Goal: Task Accomplishment & Management: Manage account settings

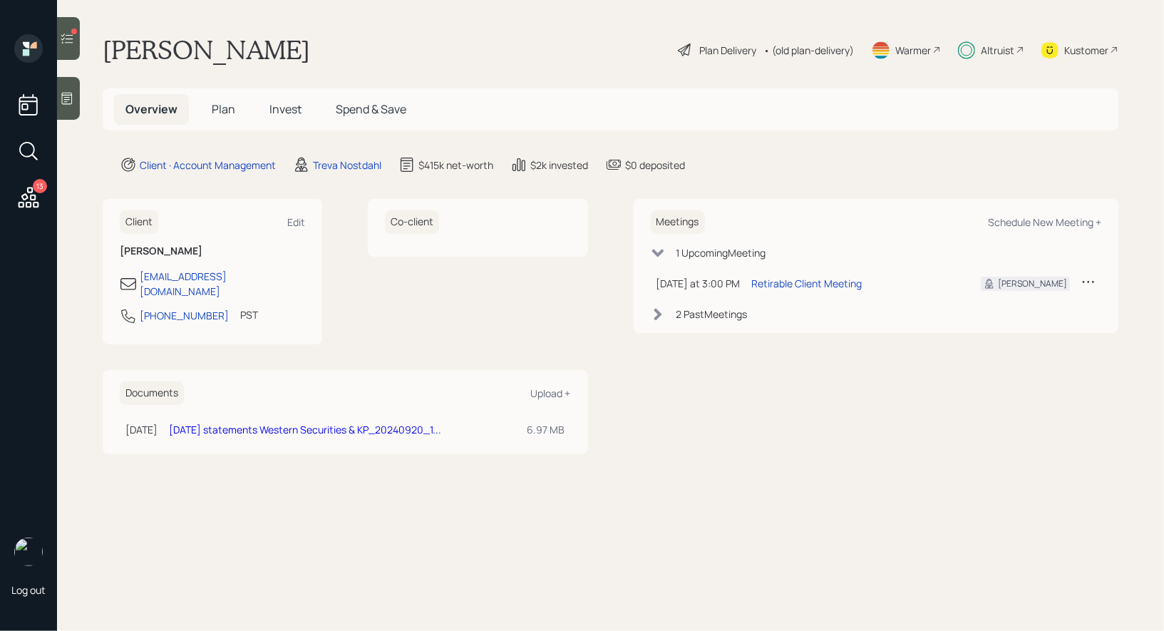
click at [220, 112] on span "Plan" at bounding box center [224, 109] width 24 height 16
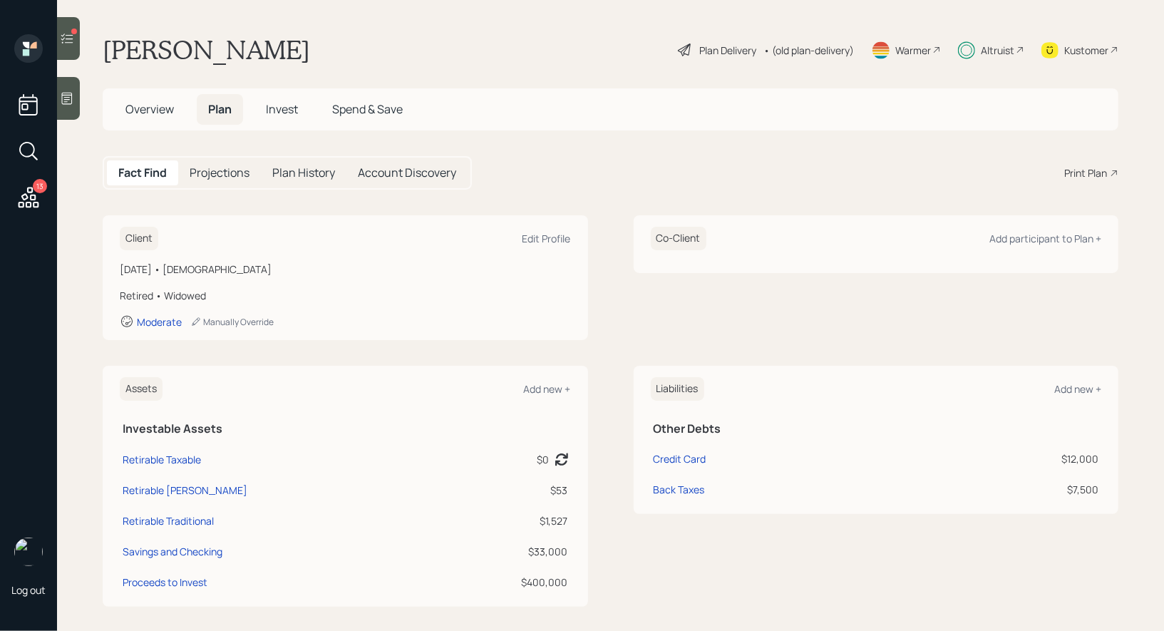
click at [715, 54] on div "Plan Delivery" at bounding box center [727, 50] width 57 height 15
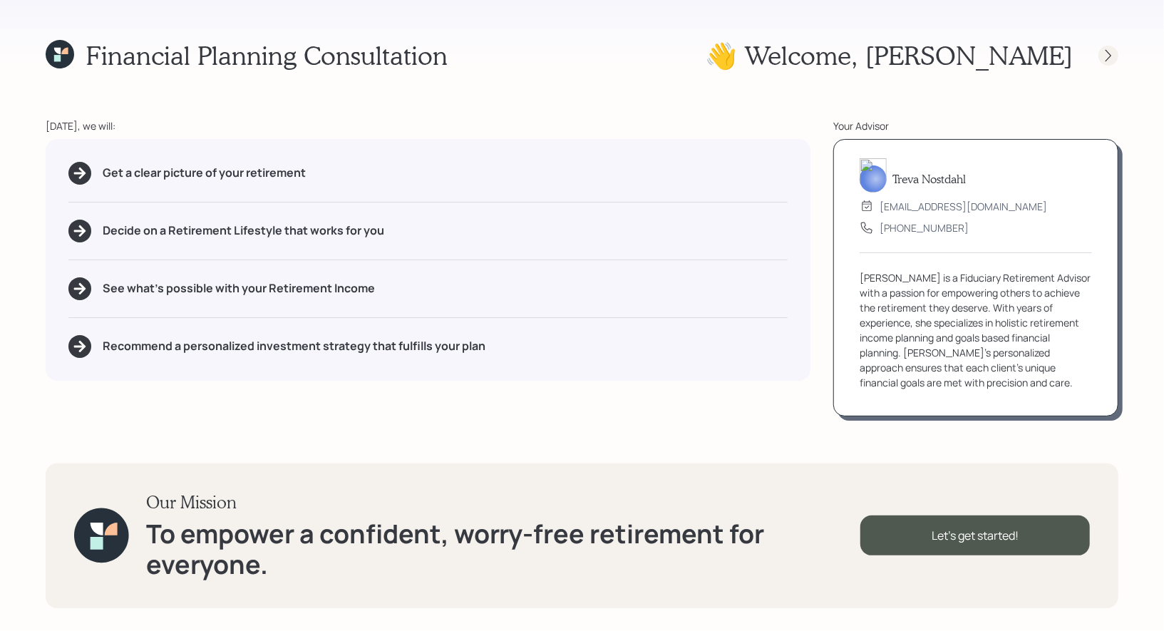
click at [1107, 56] on icon at bounding box center [1108, 55] width 14 height 14
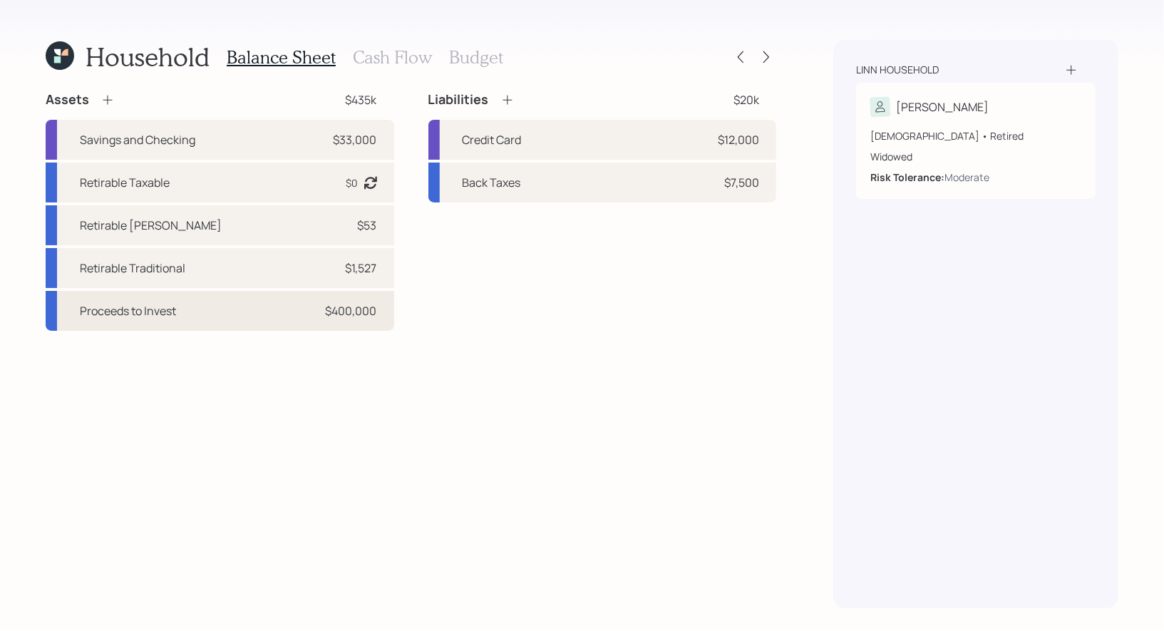
click at [210, 311] on div "Proceeds to Invest $400,000" at bounding box center [220, 311] width 348 height 40
select select "taxable"
select select "balanced"
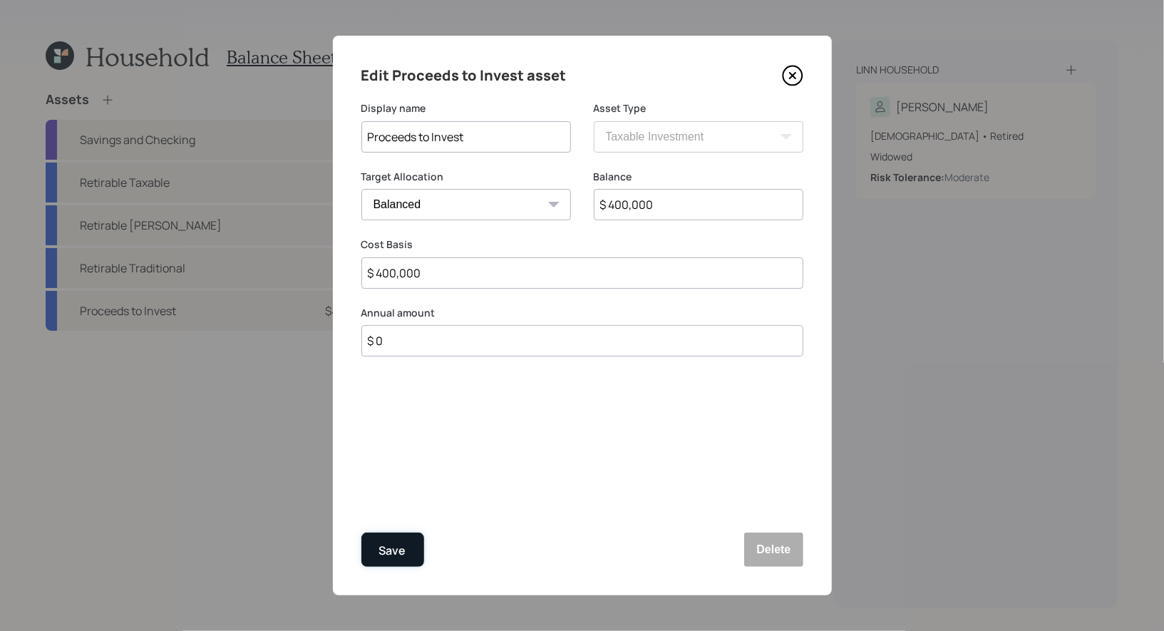
click at [386, 554] on div "Save" at bounding box center [392, 550] width 27 height 19
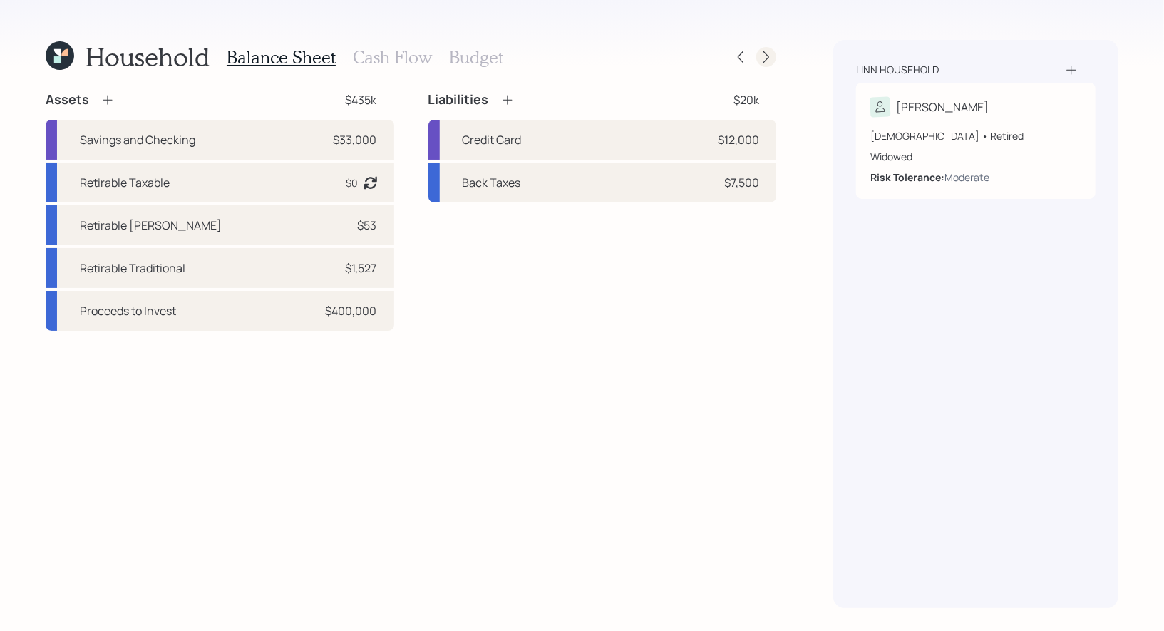
click at [765, 56] on icon at bounding box center [766, 57] width 14 height 14
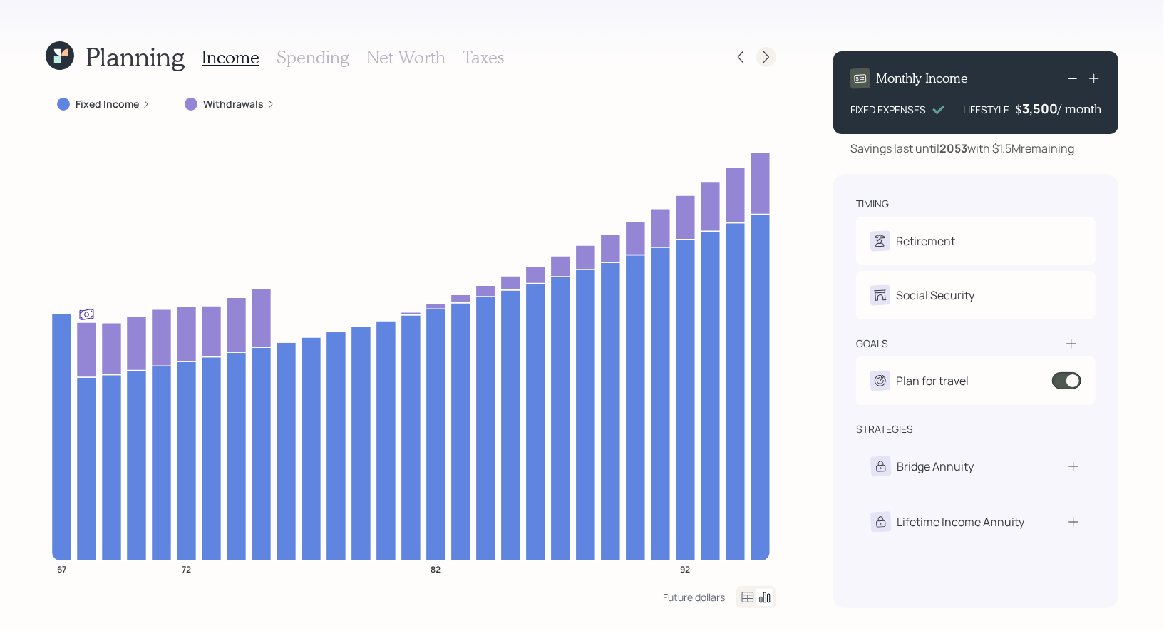
click at [766, 56] on icon at bounding box center [766, 57] width 14 height 14
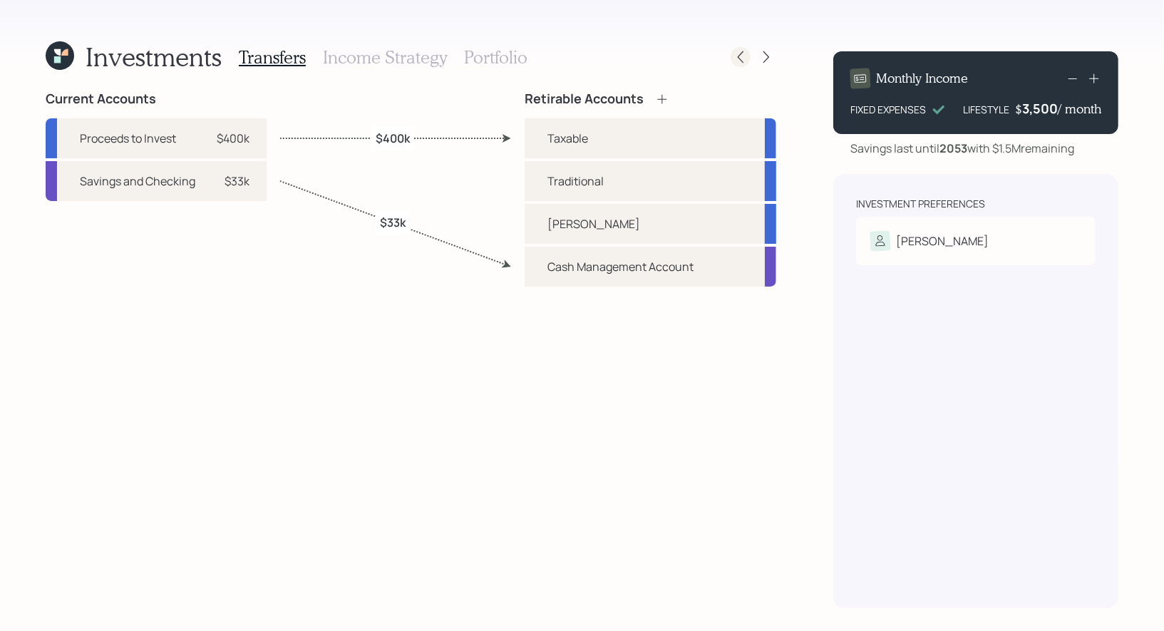
click at [745, 64] on div at bounding box center [740, 57] width 20 height 20
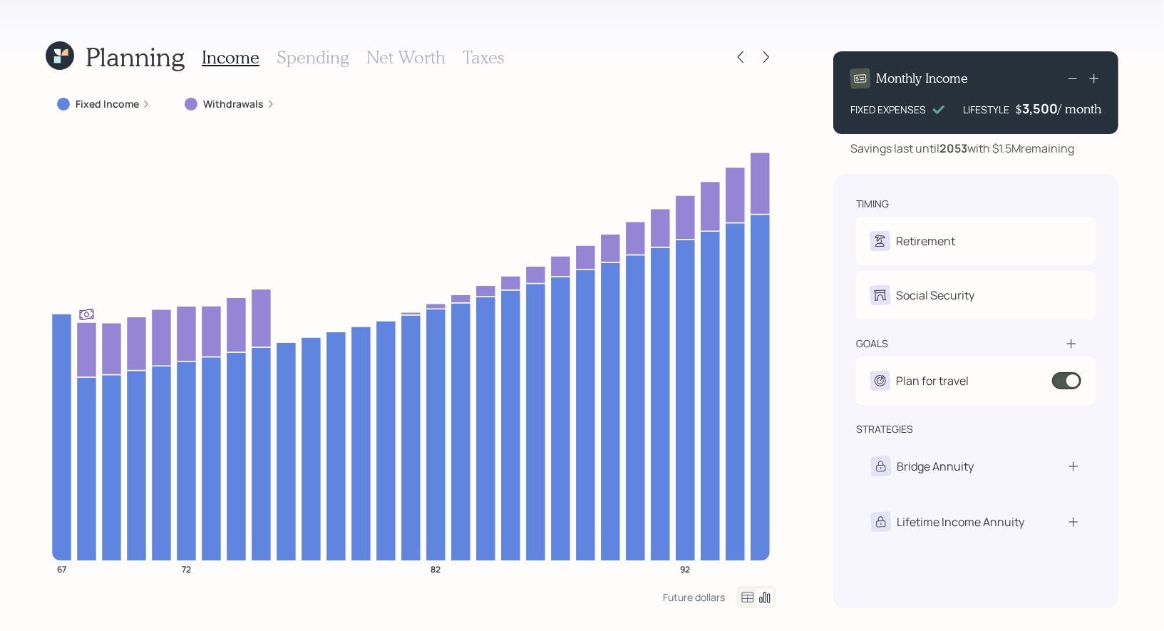
click at [59, 61] on icon at bounding box center [57, 59] width 6 height 6
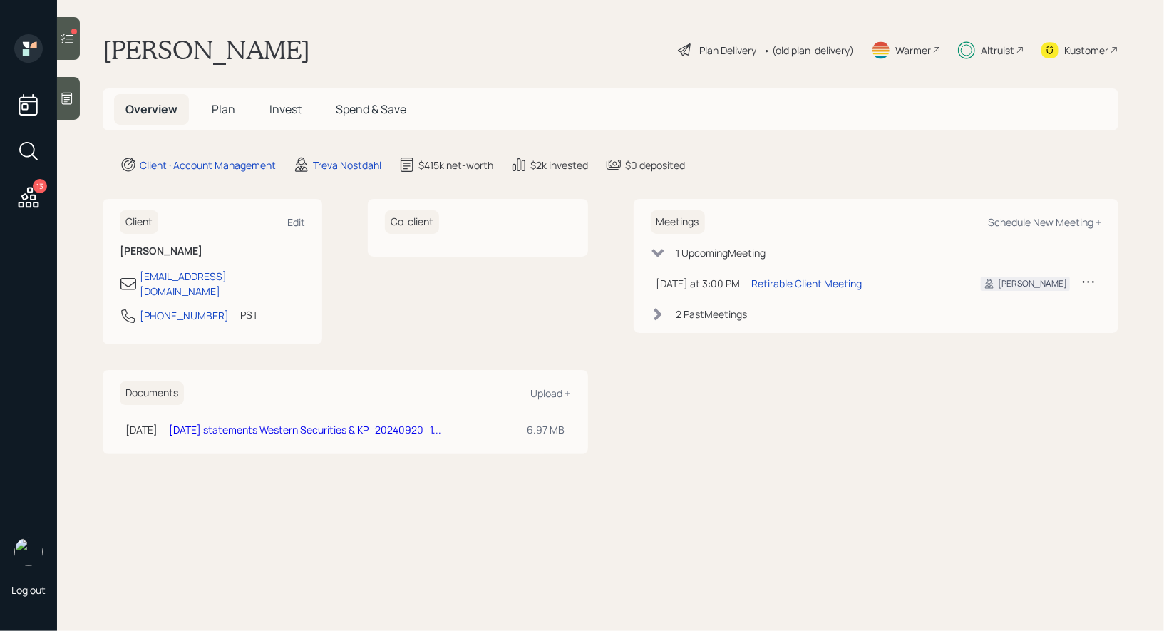
click at [217, 108] on span "Plan" at bounding box center [224, 109] width 24 height 16
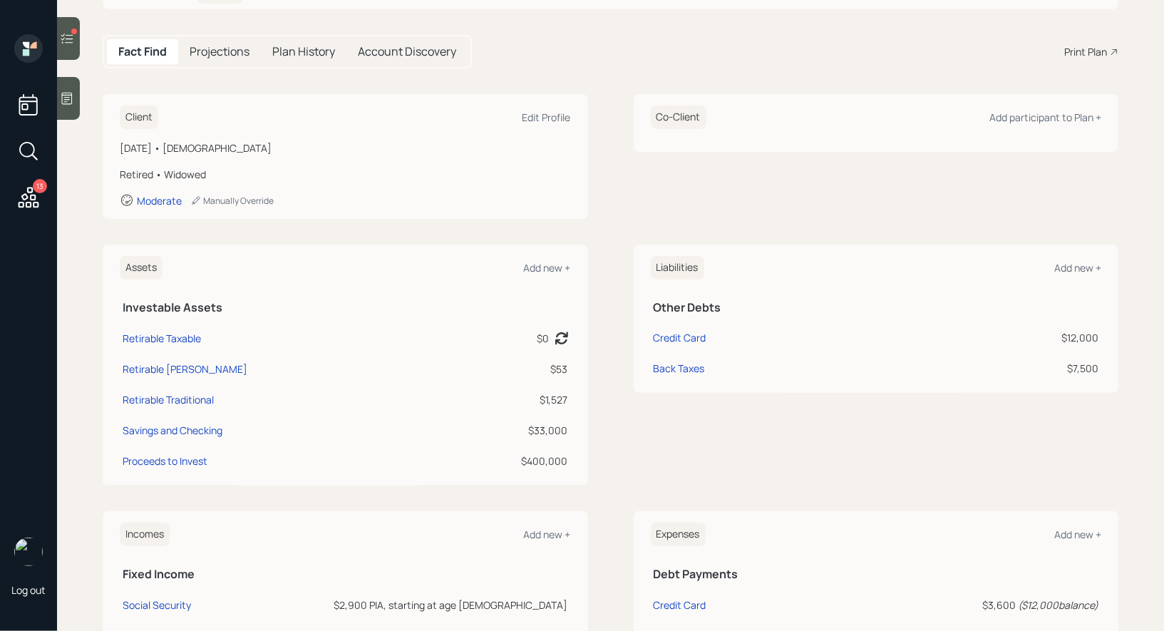
scroll to position [119, 0]
click at [673, 339] on div "Credit Card" at bounding box center [680, 339] width 53 height 15
select select "credit_card"
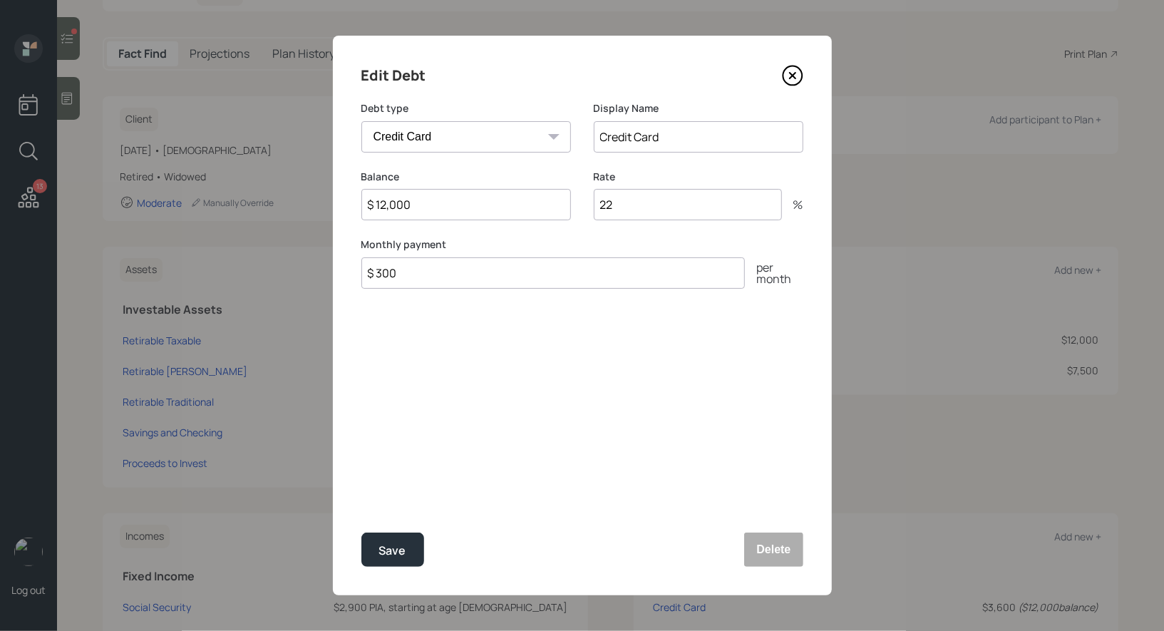
click at [443, 215] on input "$ 12,000" at bounding box center [466, 204] width 210 height 31
type input "$ 4,600"
click at [407, 548] on button "Save" at bounding box center [392, 549] width 63 height 34
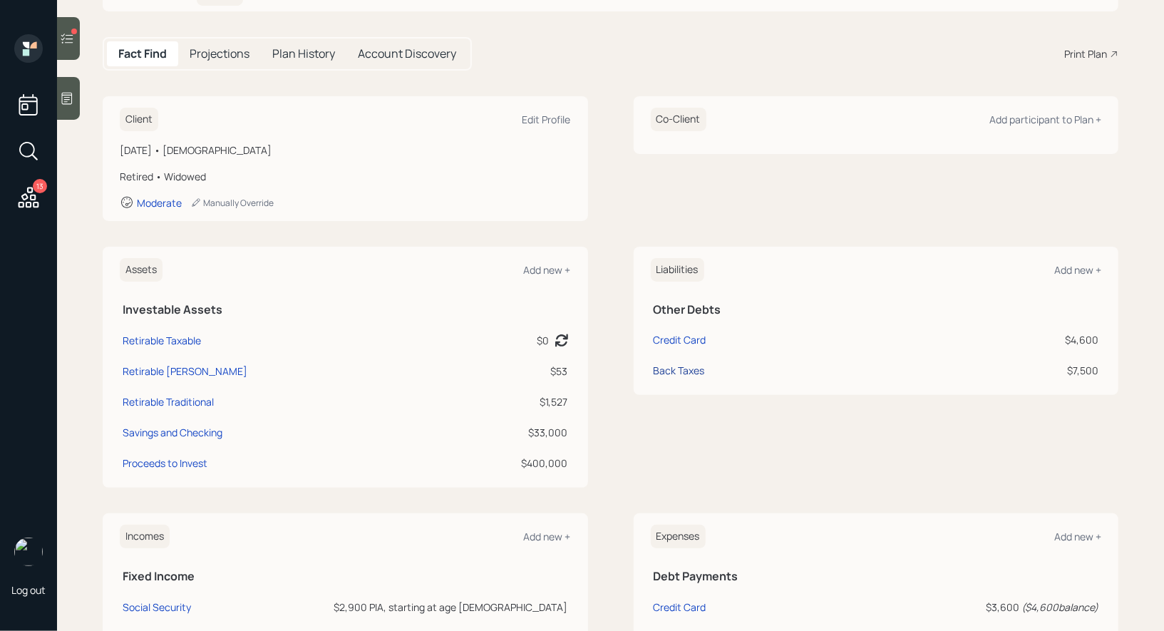
click at [671, 367] on div "Back Taxes" at bounding box center [679, 370] width 51 height 15
select select "other"
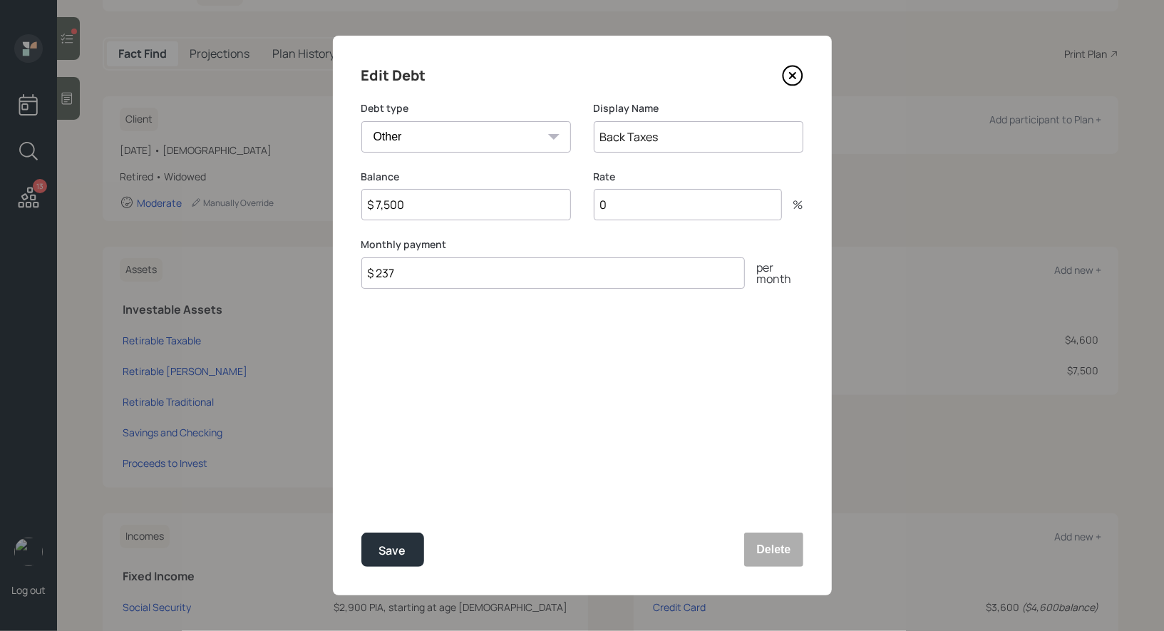
click at [428, 203] on input "$ 7,500" at bounding box center [466, 204] width 210 height 31
click at [394, 542] on div "Save" at bounding box center [392, 550] width 27 height 19
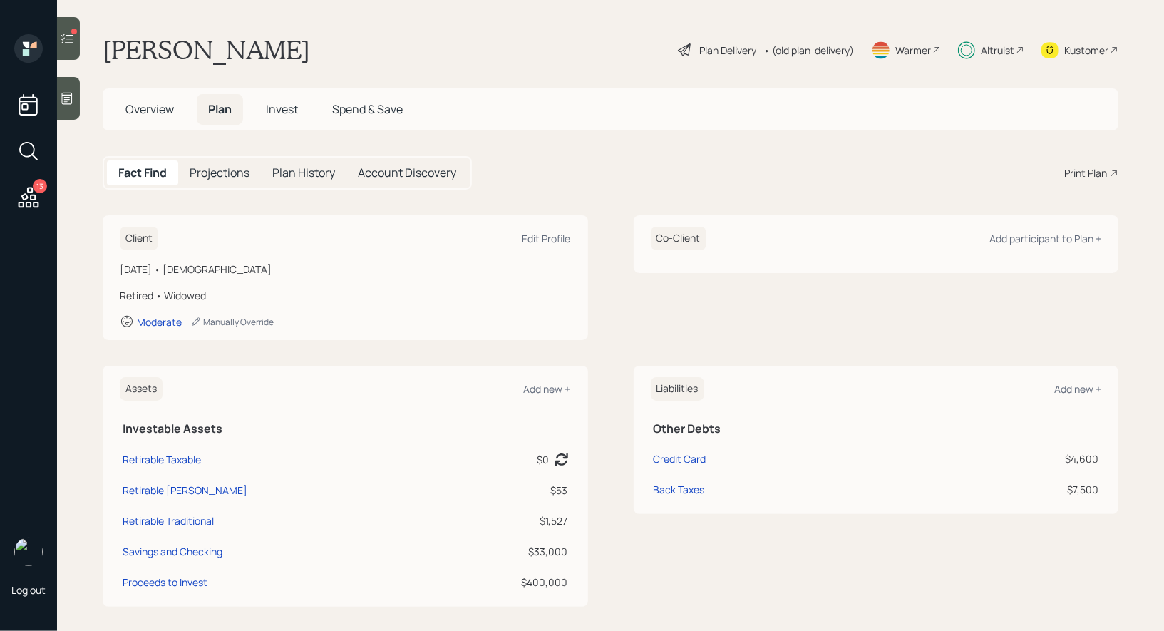
click at [713, 51] on div "Plan Delivery" at bounding box center [727, 50] width 57 height 15
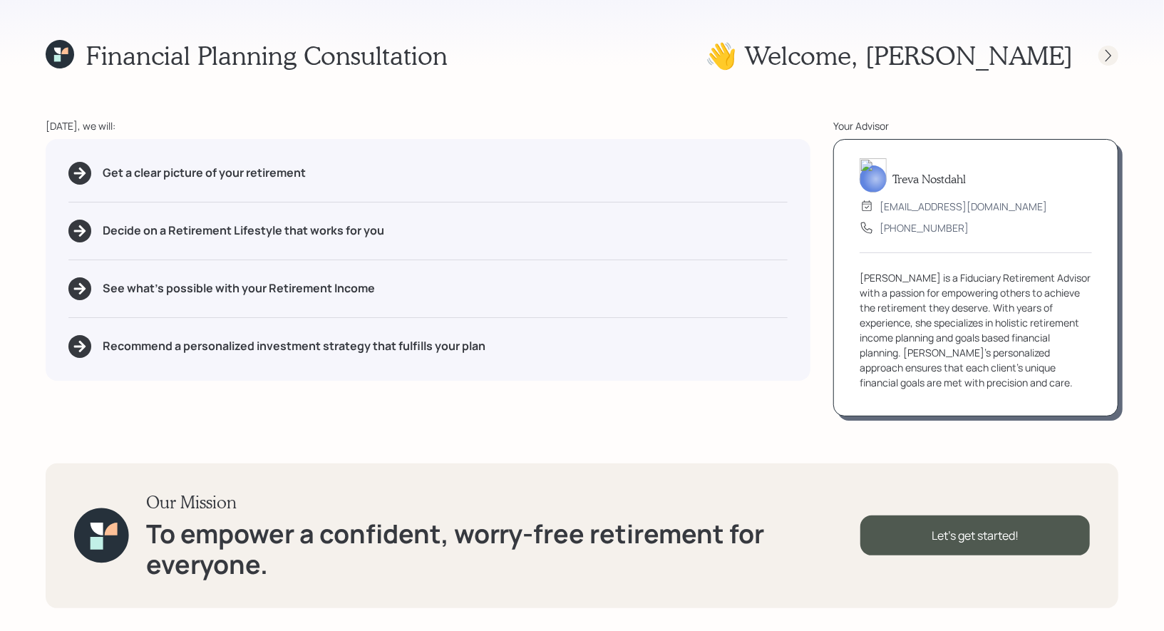
click at [1107, 58] on icon at bounding box center [1108, 55] width 14 height 14
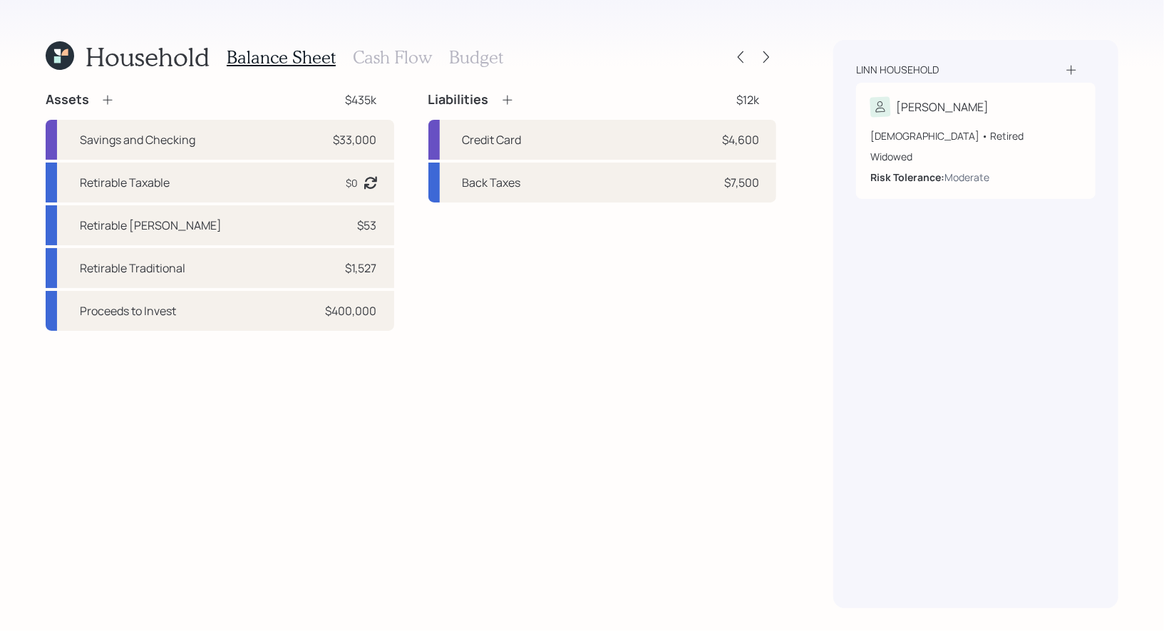
click at [386, 56] on h3 "Cash Flow" at bounding box center [392, 57] width 79 height 21
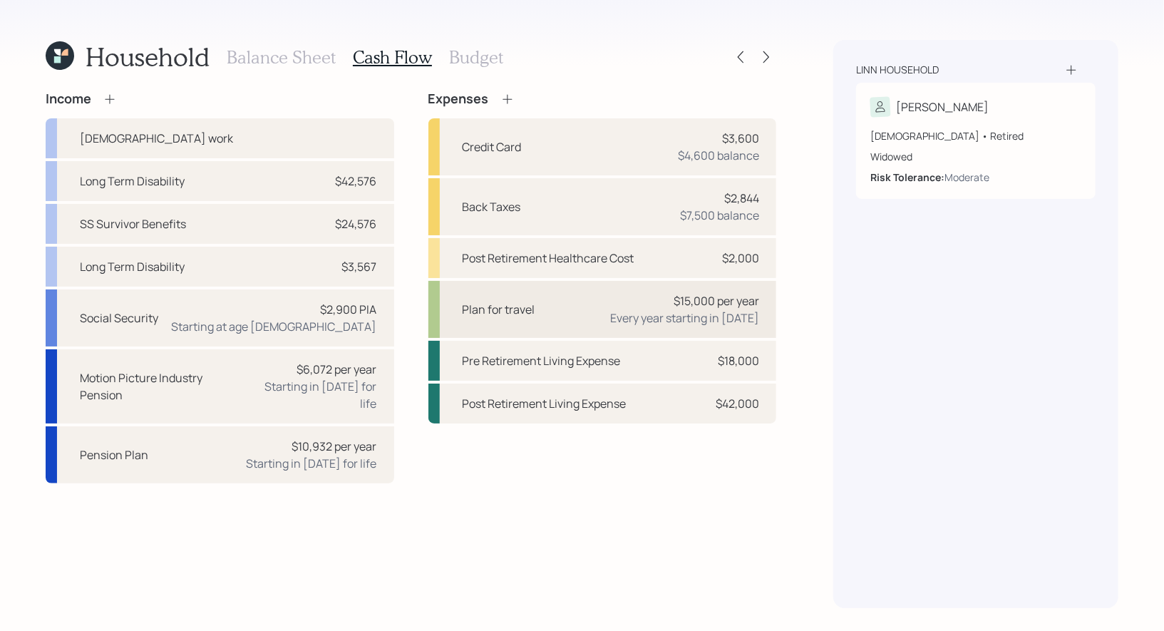
click at [629, 319] on div "Every year starting in [DATE]" at bounding box center [684, 317] width 149 height 17
select select "1"
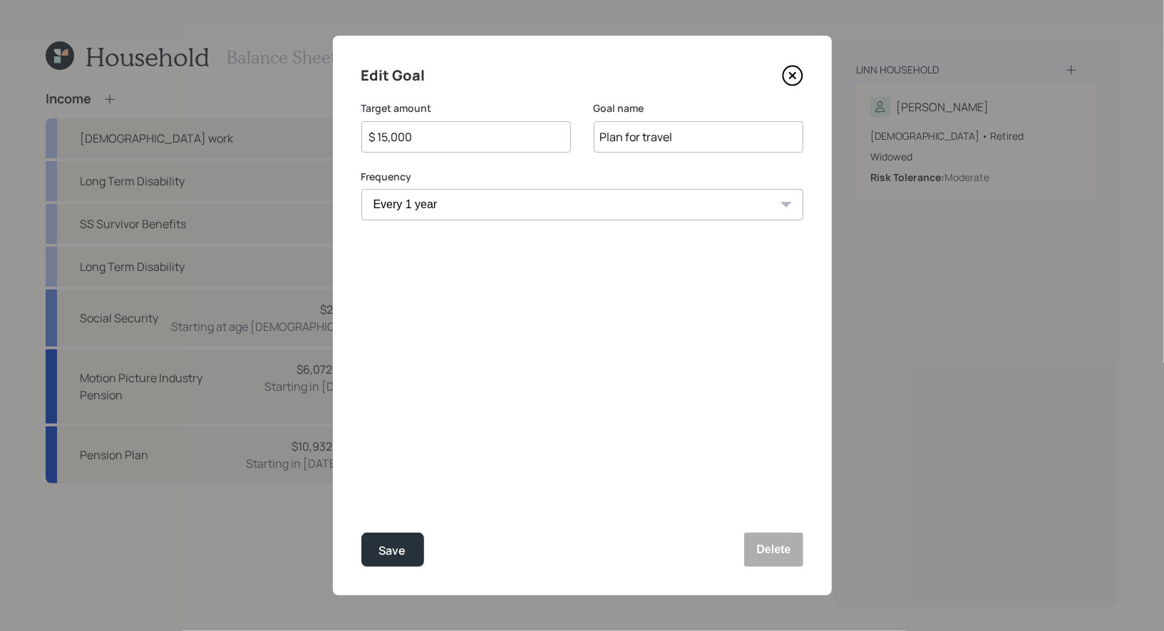
select select "2033"
click at [795, 74] on icon at bounding box center [792, 75] width 21 height 21
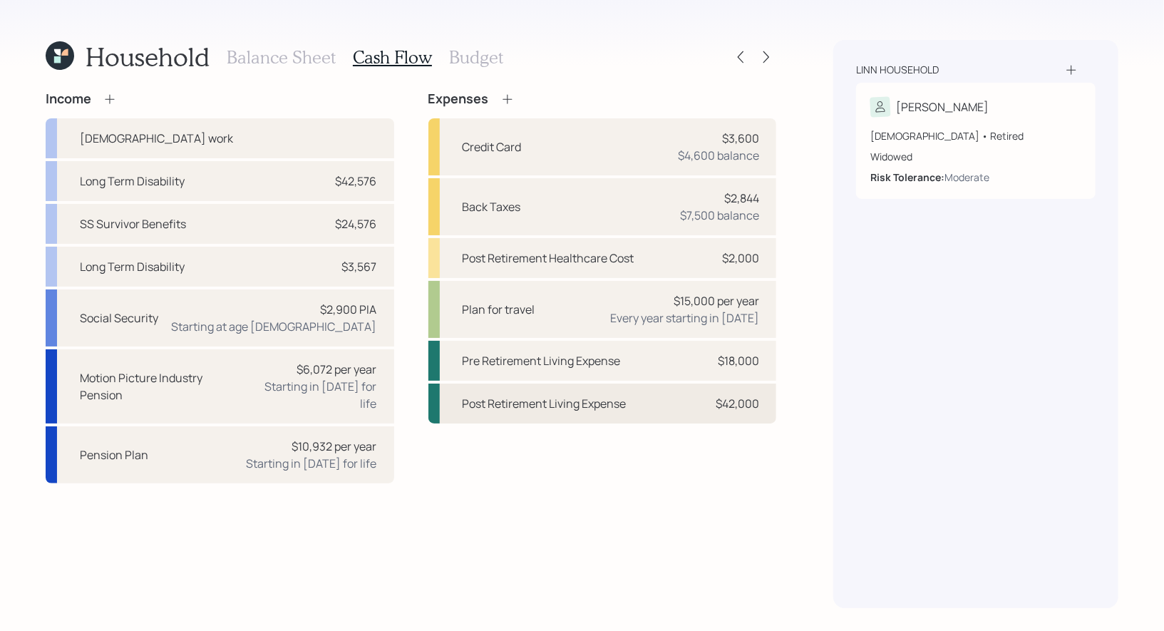
click at [654, 412] on div "Post Retirement Living Expense $42,000" at bounding box center [602, 403] width 348 height 40
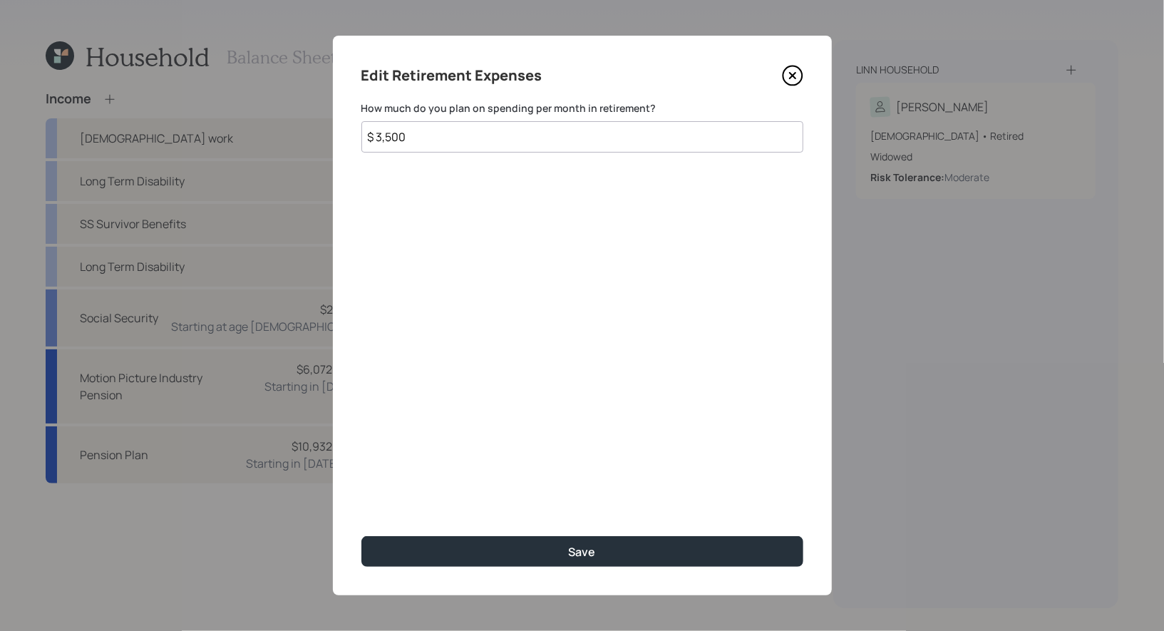
click at [794, 68] on icon at bounding box center [792, 75] width 21 height 21
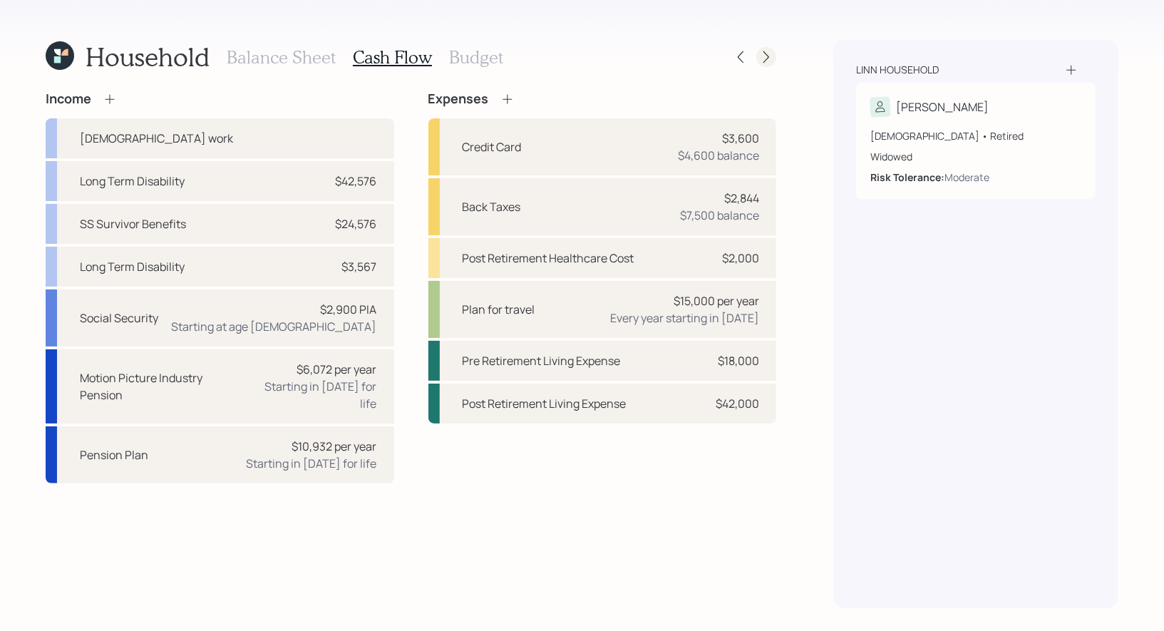
click at [772, 56] on icon at bounding box center [766, 57] width 14 height 14
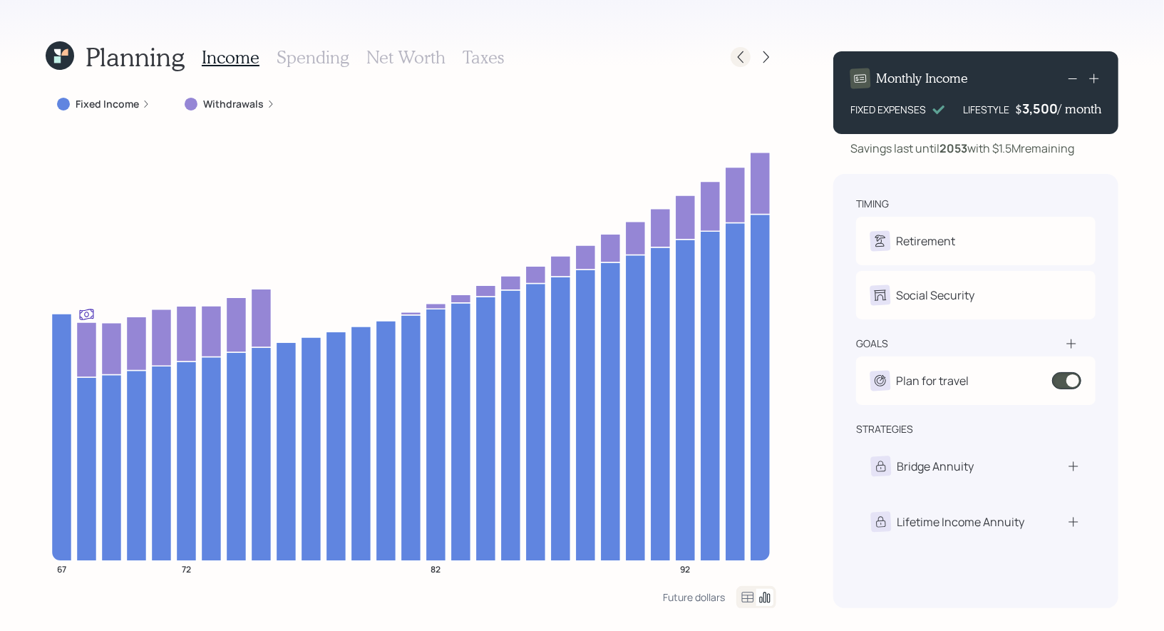
click at [740, 58] on icon at bounding box center [740, 57] width 14 height 14
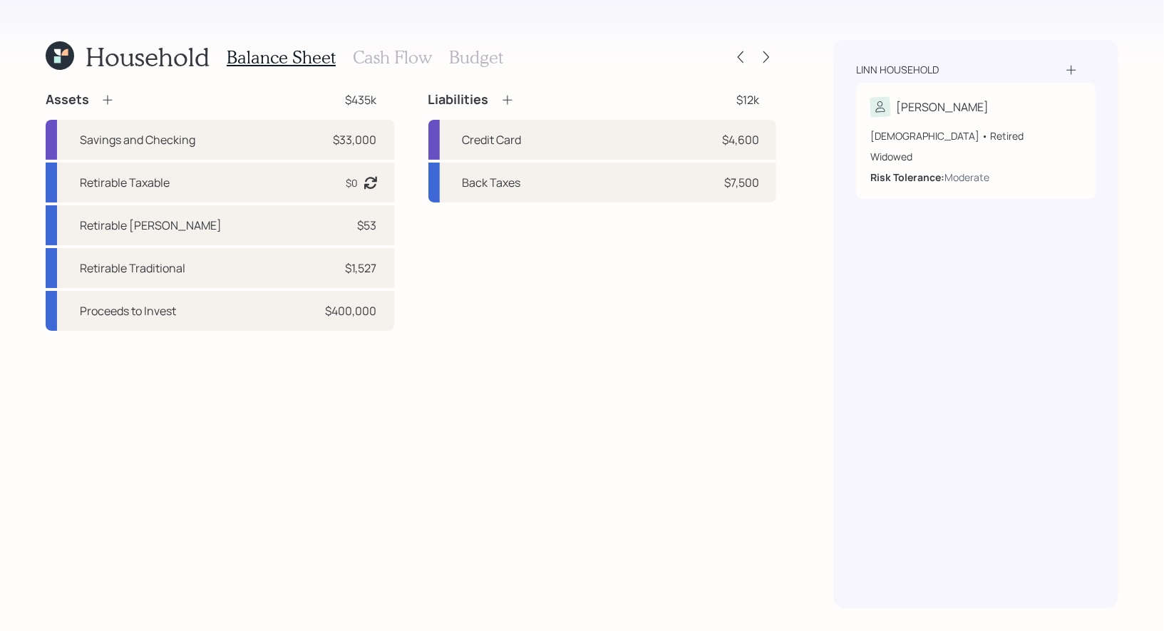
click at [409, 56] on h3 "Cash Flow" at bounding box center [392, 57] width 79 height 21
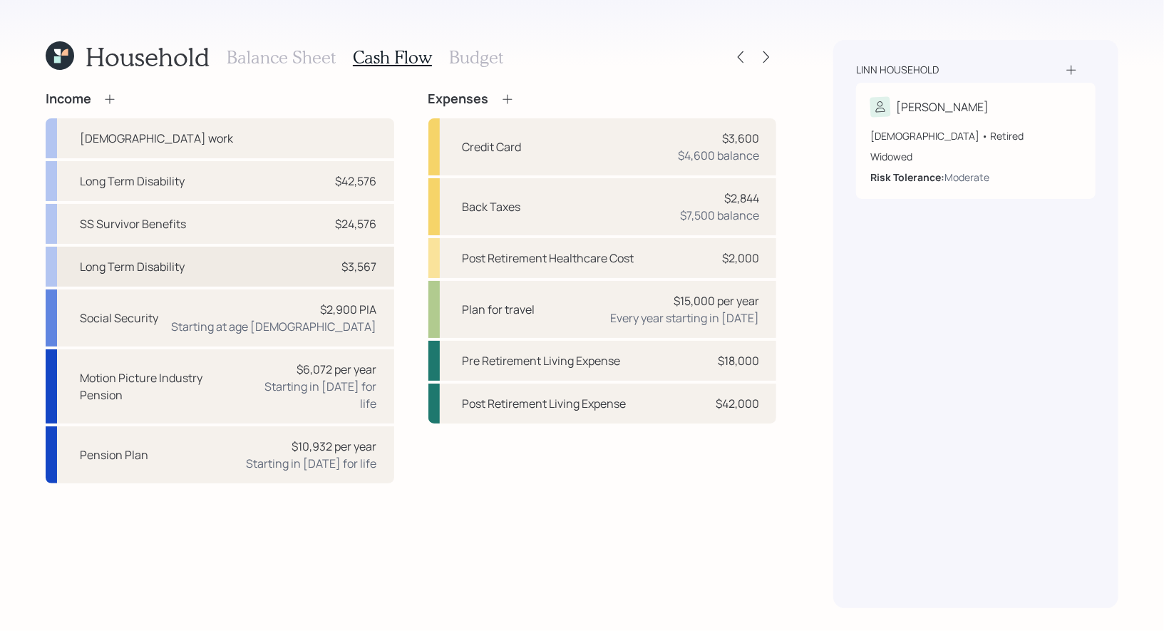
click at [218, 264] on div "Long Term Disability $3,567" at bounding box center [220, 267] width 348 height 40
select select "other"
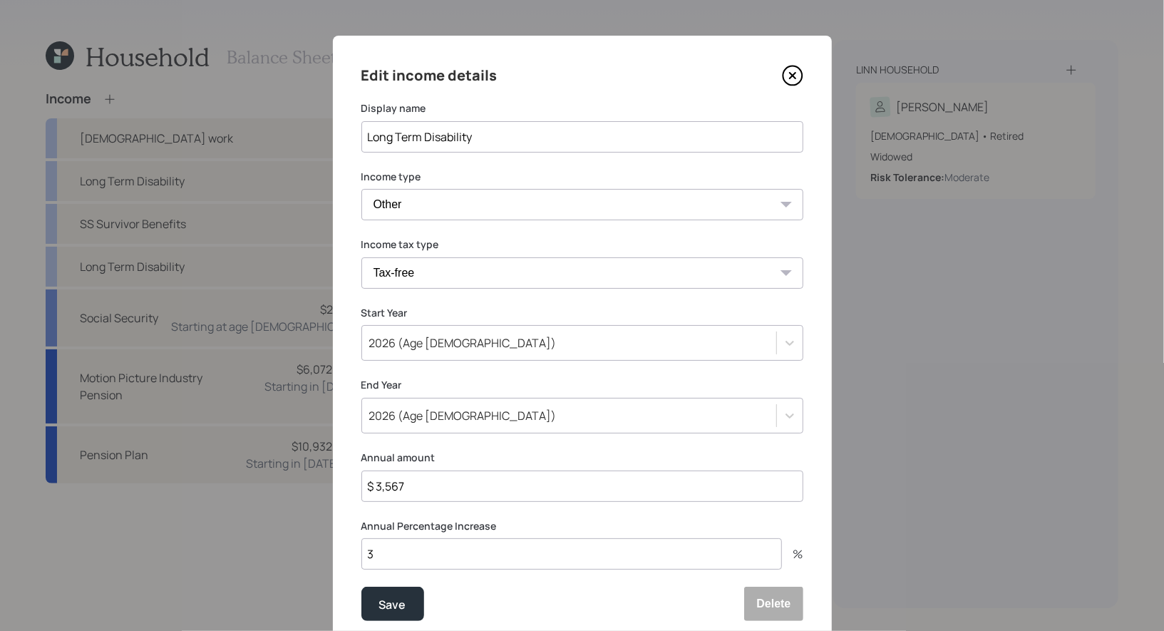
scroll to position [16, 0]
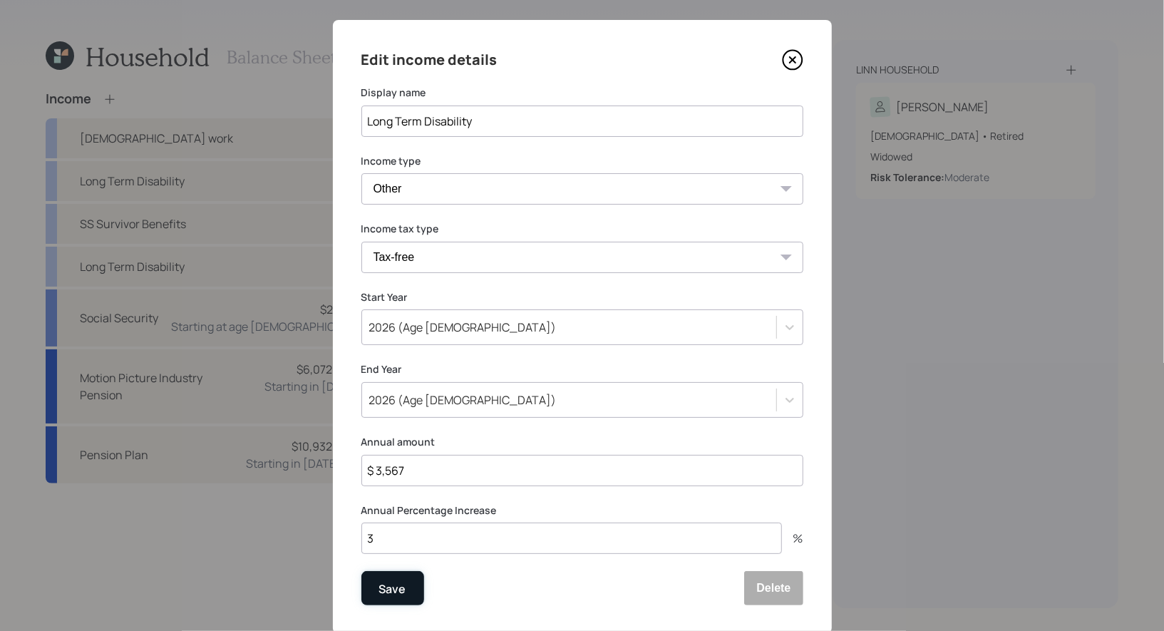
click at [398, 592] on div "Save" at bounding box center [392, 588] width 27 height 19
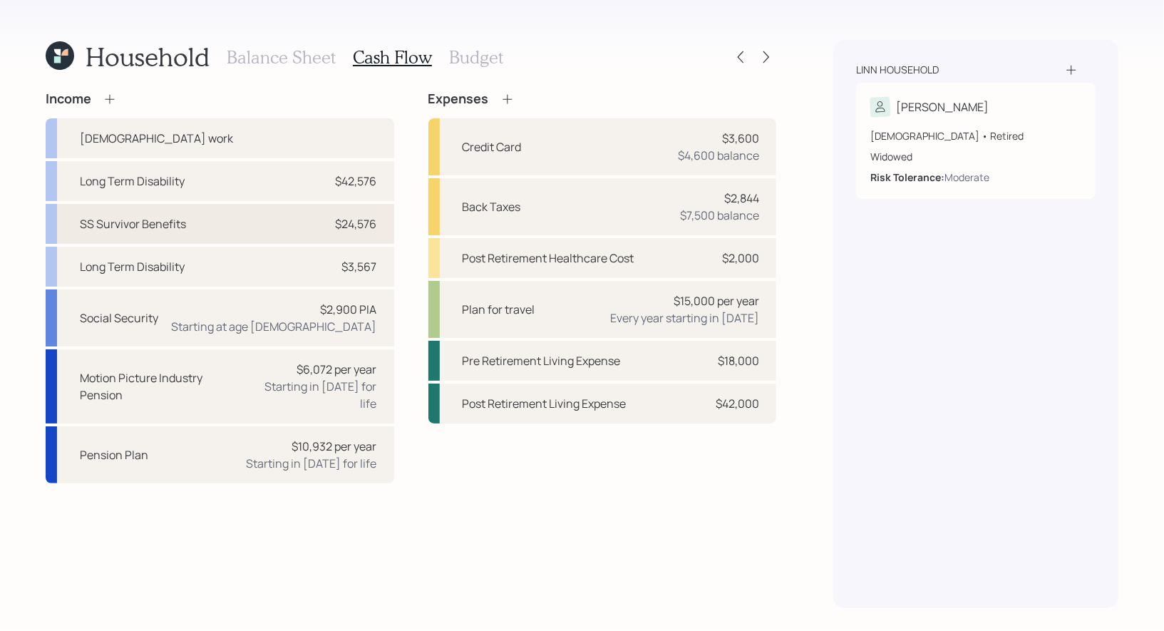
click at [280, 215] on div "SS Survivor Benefits $24,576" at bounding box center [220, 224] width 348 height 40
select select "other"
select select "social_security"
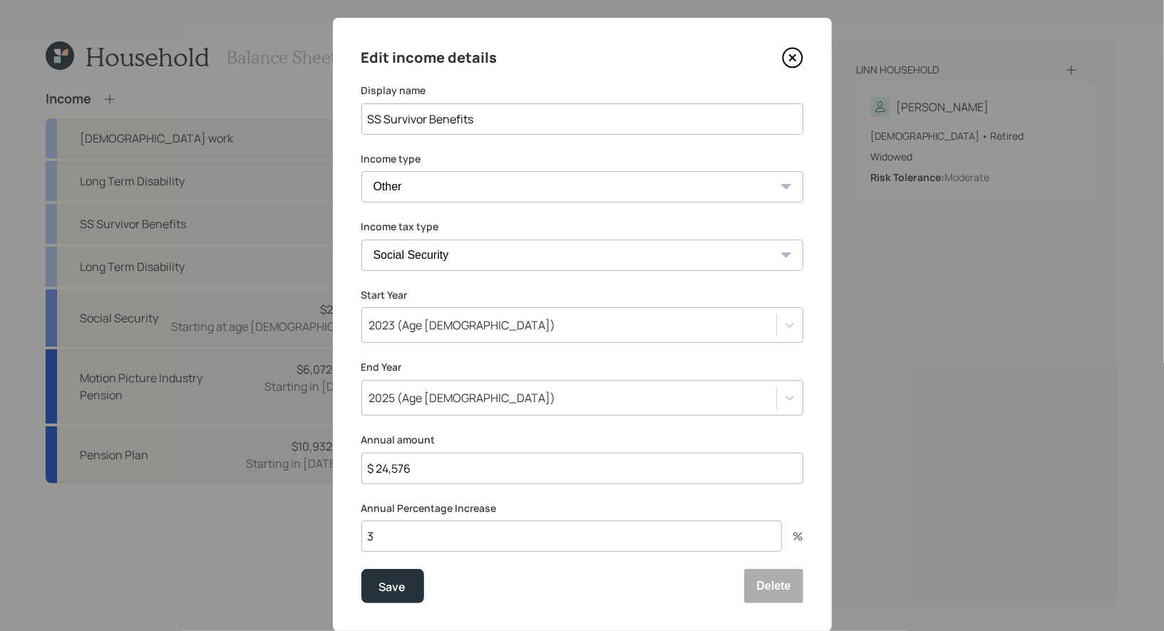
scroll to position [19, 0]
click at [403, 587] on div "Save" at bounding box center [392, 586] width 27 height 19
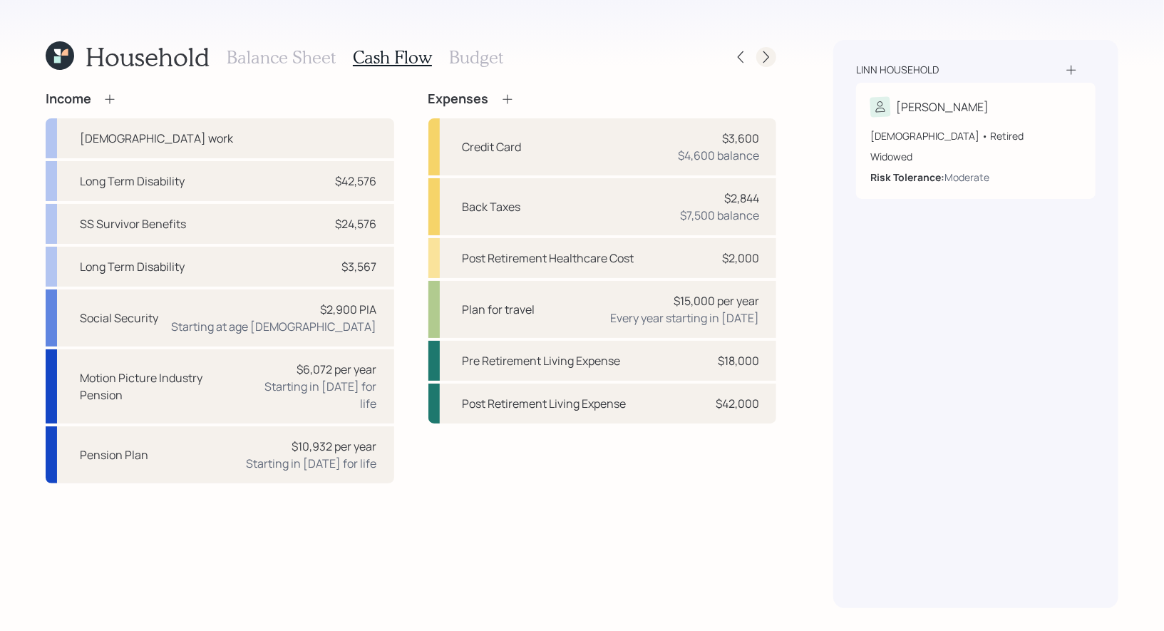
click at [770, 58] on icon at bounding box center [766, 57] width 14 height 14
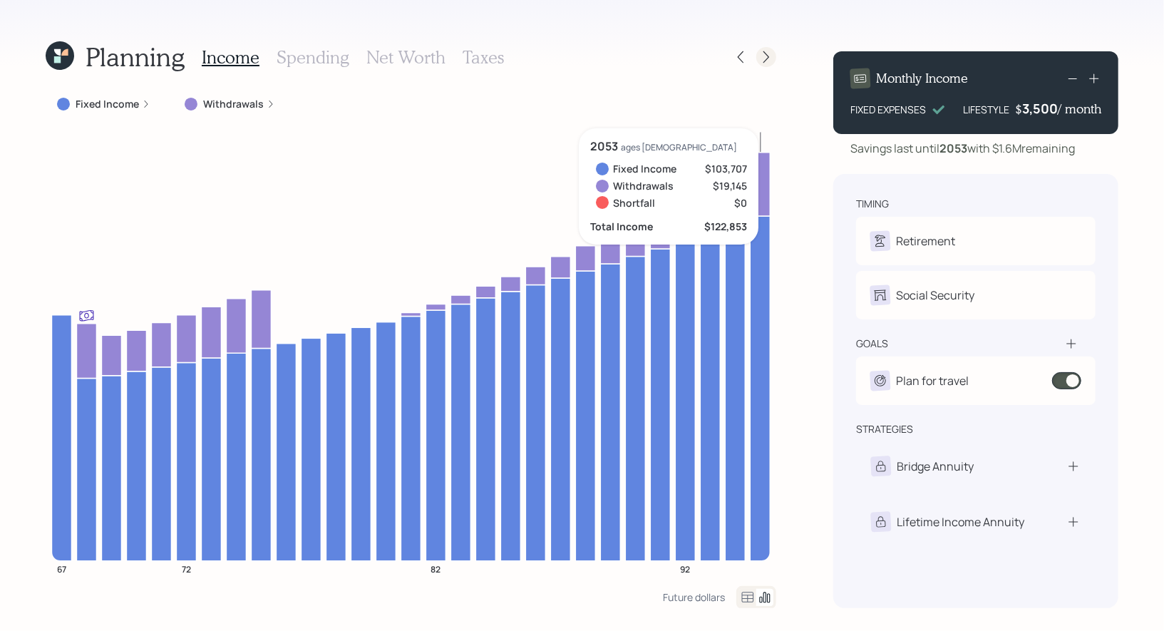
click at [767, 60] on icon at bounding box center [766, 57] width 14 height 14
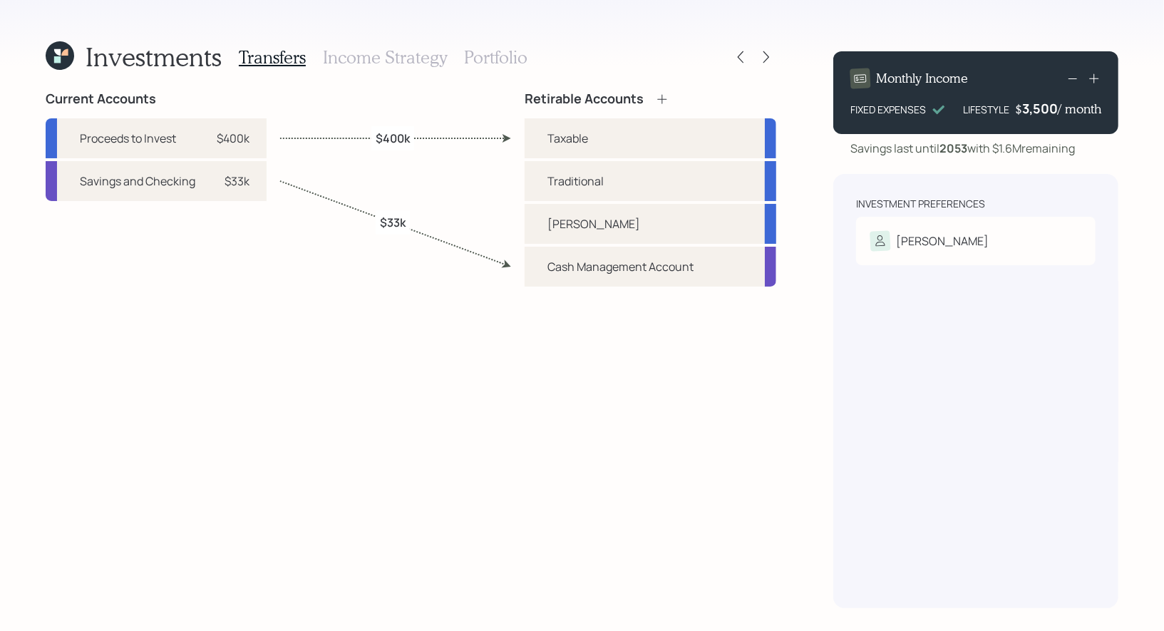
click at [476, 60] on h3 "Portfolio" at bounding box center [495, 57] width 63 height 21
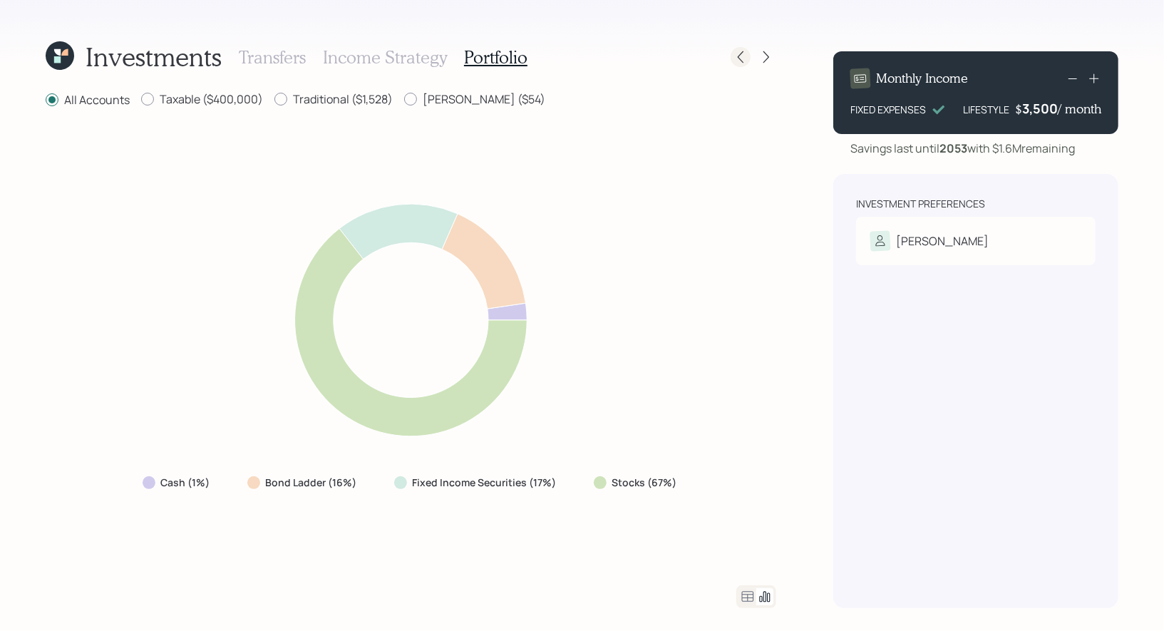
click at [745, 59] on icon at bounding box center [740, 57] width 14 height 14
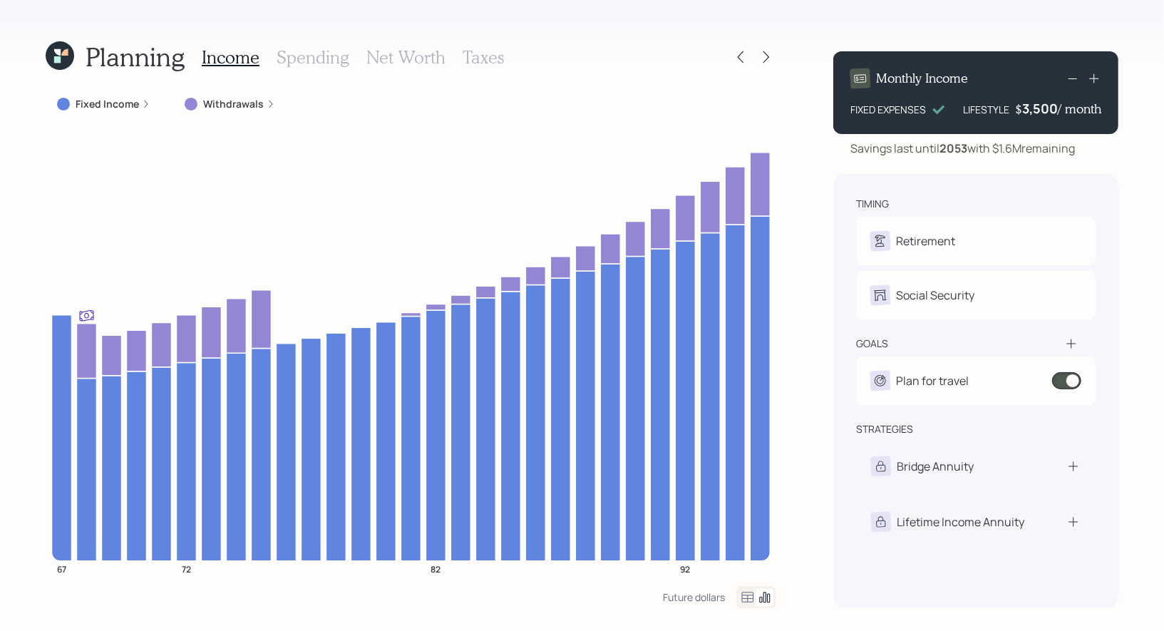
click at [402, 52] on h3 "Net Worth" at bounding box center [405, 57] width 79 height 21
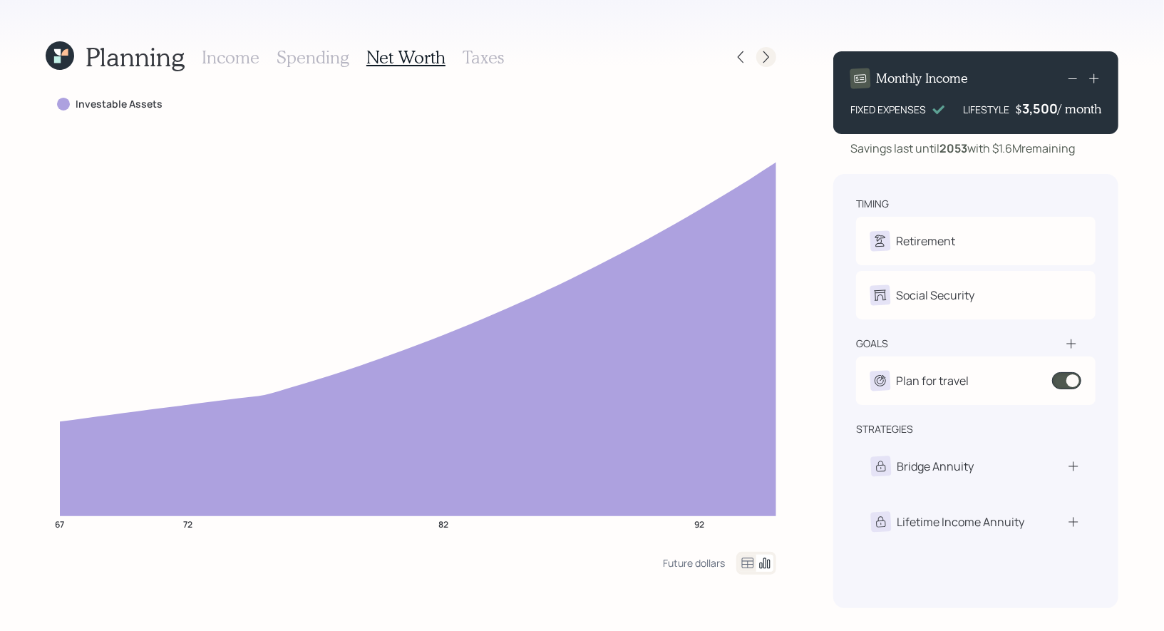
click at [770, 56] on icon at bounding box center [766, 57] width 14 height 14
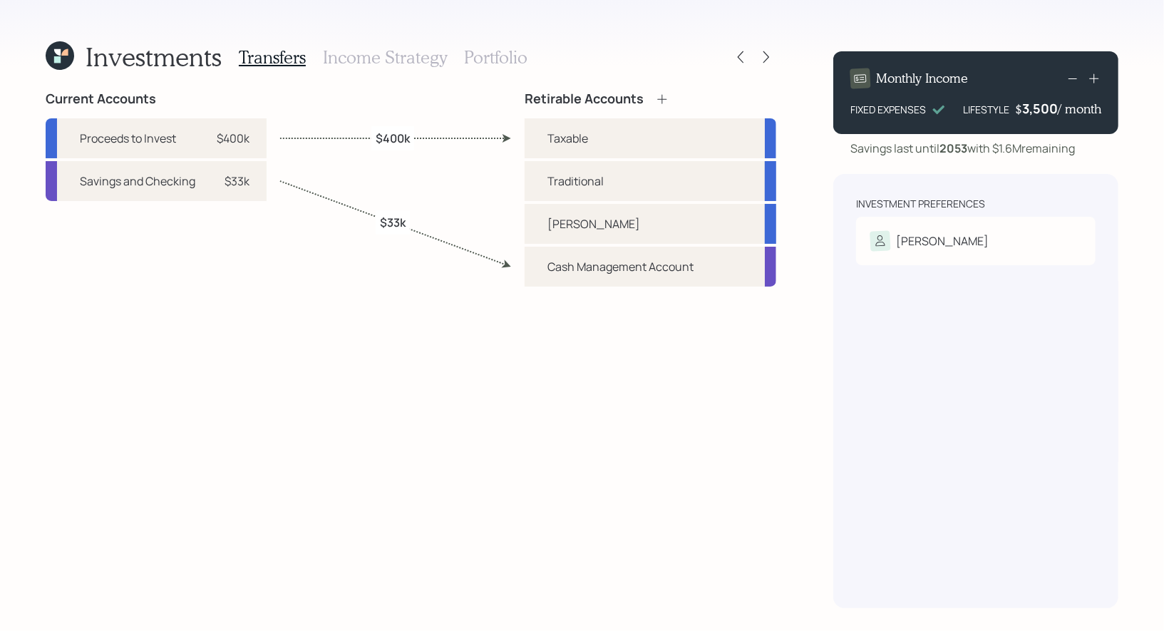
click at [480, 58] on h3 "Portfolio" at bounding box center [495, 57] width 63 height 21
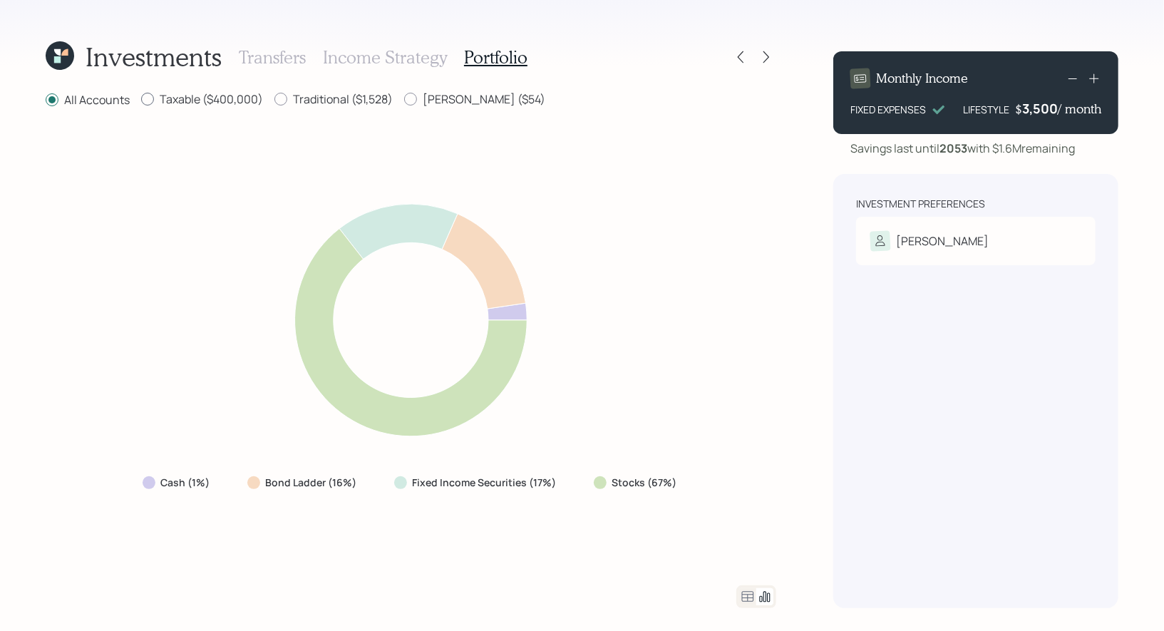
click at [146, 98] on div at bounding box center [147, 99] width 13 height 13
click at [141, 99] on input "Taxable ($400,000)" at bounding box center [140, 99] width 1 height 1
radio input "true"
radio input "false"
click at [413, 48] on h3 "Income Strategy" at bounding box center [385, 57] width 124 height 21
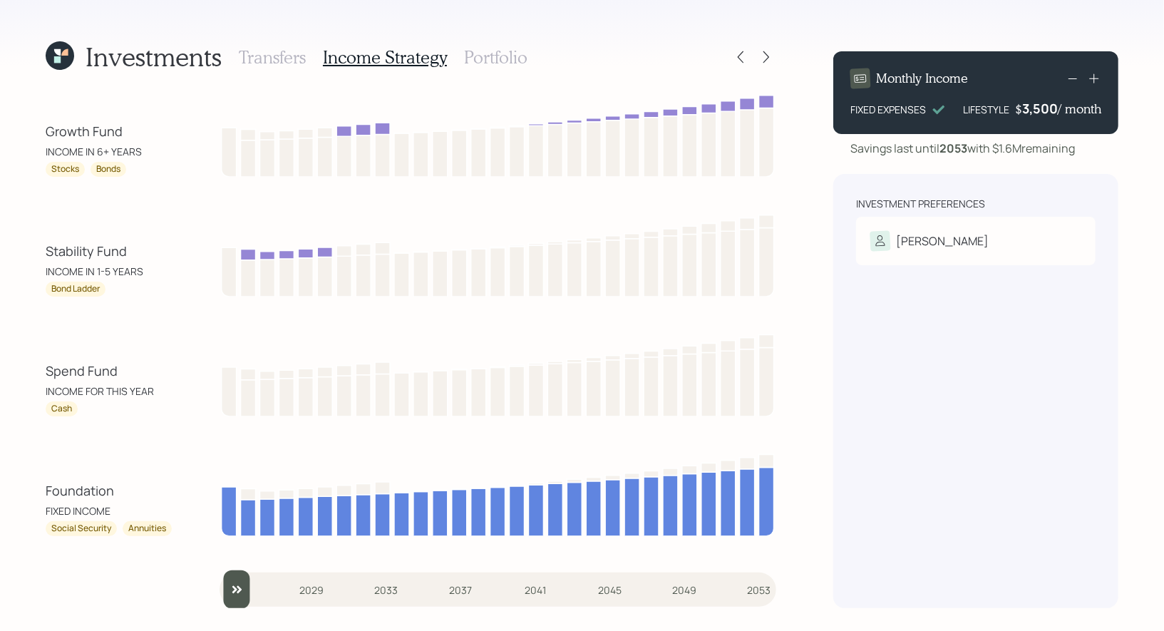
click at [53, 51] on icon at bounding box center [60, 55] width 29 height 29
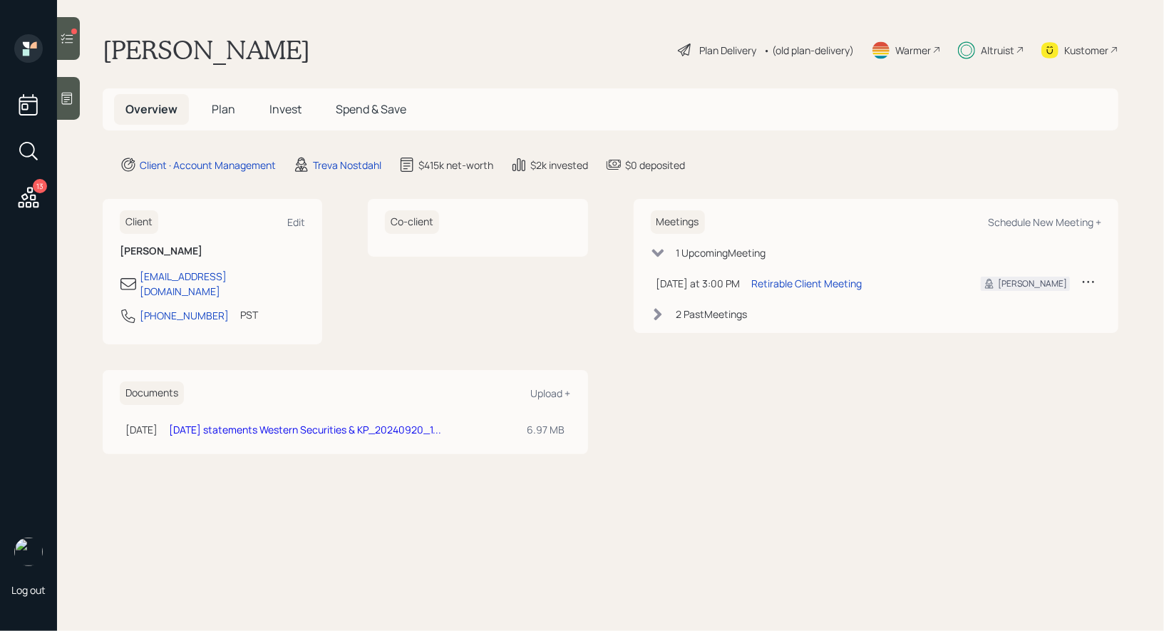
click at [281, 105] on span "Invest" at bounding box center [285, 109] width 32 height 16
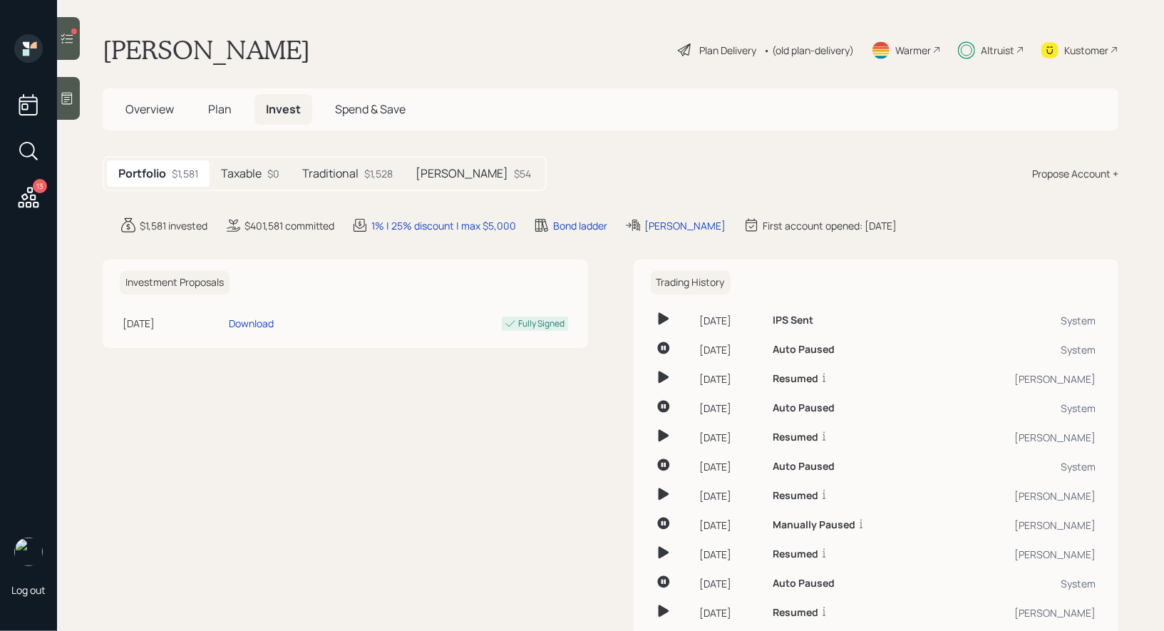
click at [262, 167] on h5 "Taxable" at bounding box center [241, 174] width 41 height 14
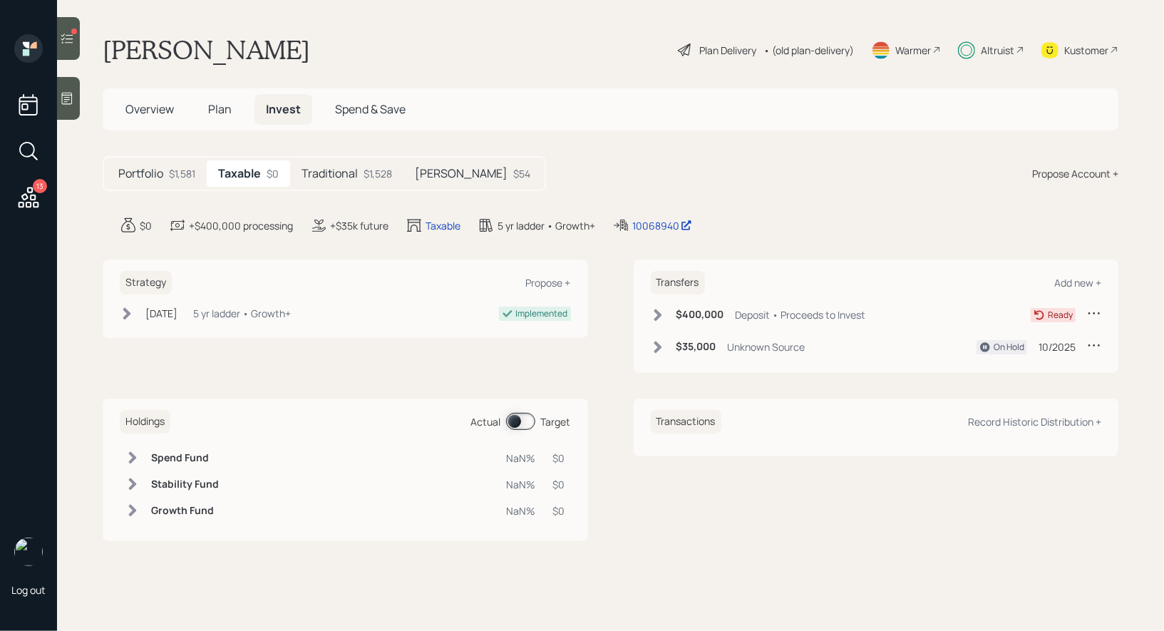
click at [651, 312] on icon at bounding box center [658, 315] width 14 height 14
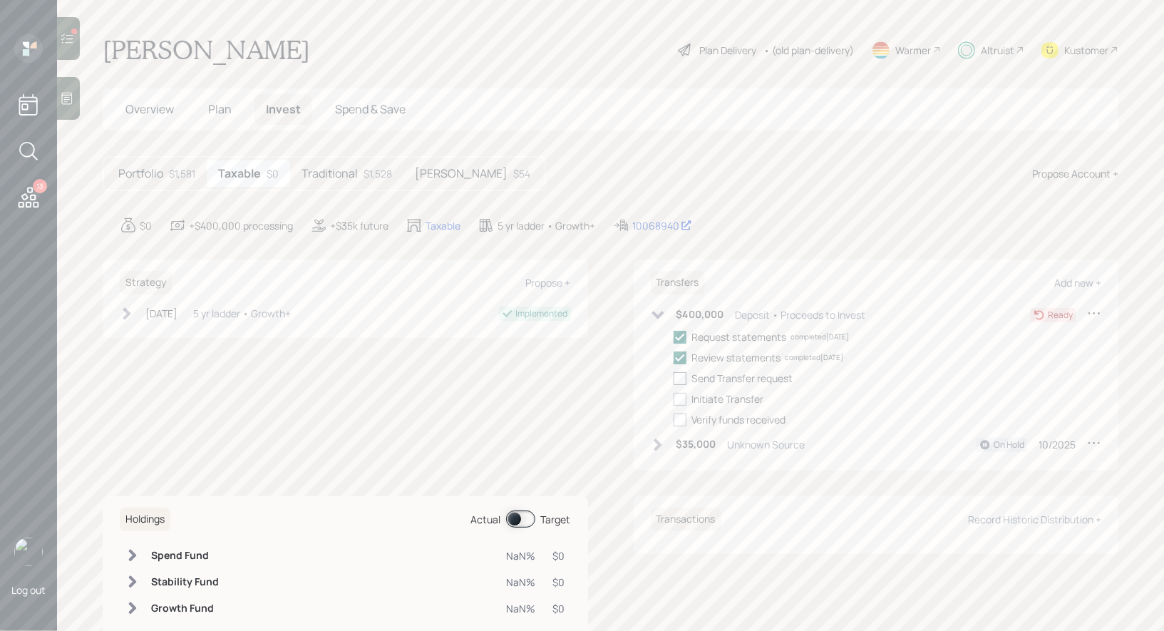
click at [680, 376] on div at bounding box center [679, 378] width 13 height 13
click at [673, 378] on input "checkbox" at bounding box center [673, 378] width 1 height 1
checkbox input "true"
